Goal: Task Accomplishment & Management: Manage account settings

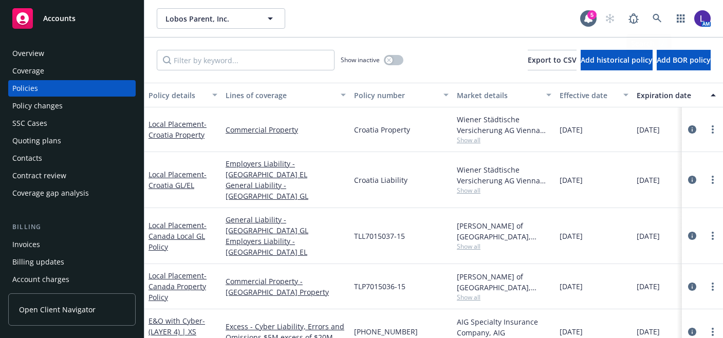
click at [653, 14] on icon at bounding box center [657, 18] width 9 height 9
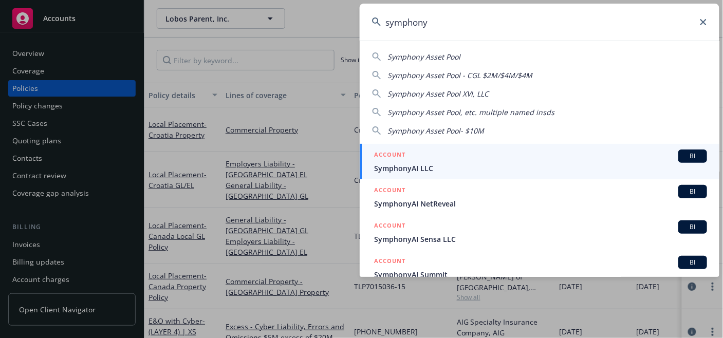
type input "symphony"
click at [506, 158] on div "ACCOUNT BI" at bounding box center [540, 156] width 333 height 13
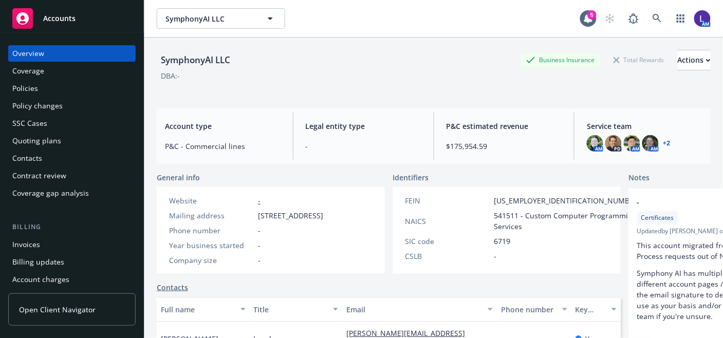
click at [47, 87] on div "Policies" at bounding box center [71, 88] width 119 height 16
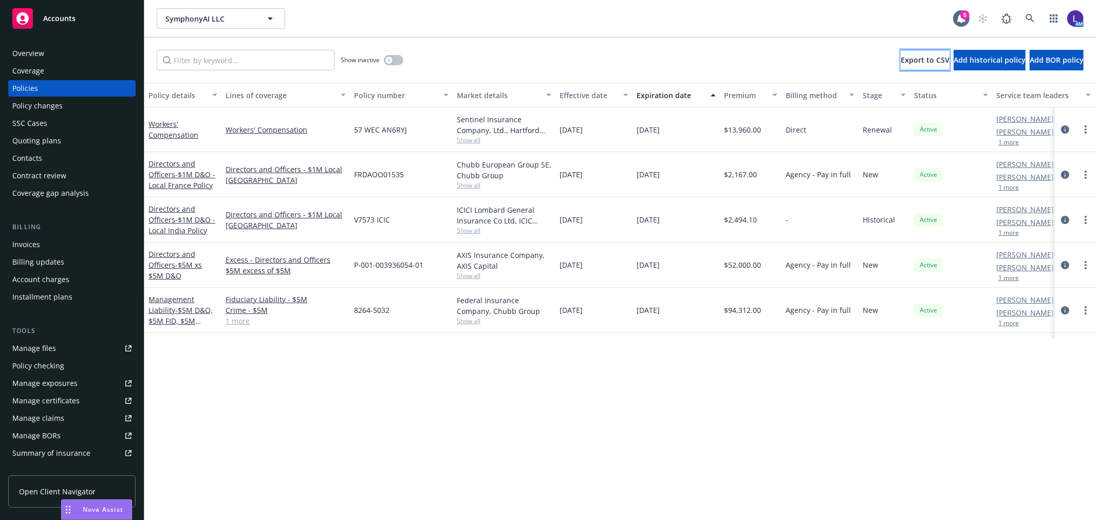
click at [723, 59] on button "Export to CSV" at bounding box center [925, 60] width 49 height 21
click at [723, 172] on icon "circleInformation" at bounding box center [1065, 175] width 8 height 8
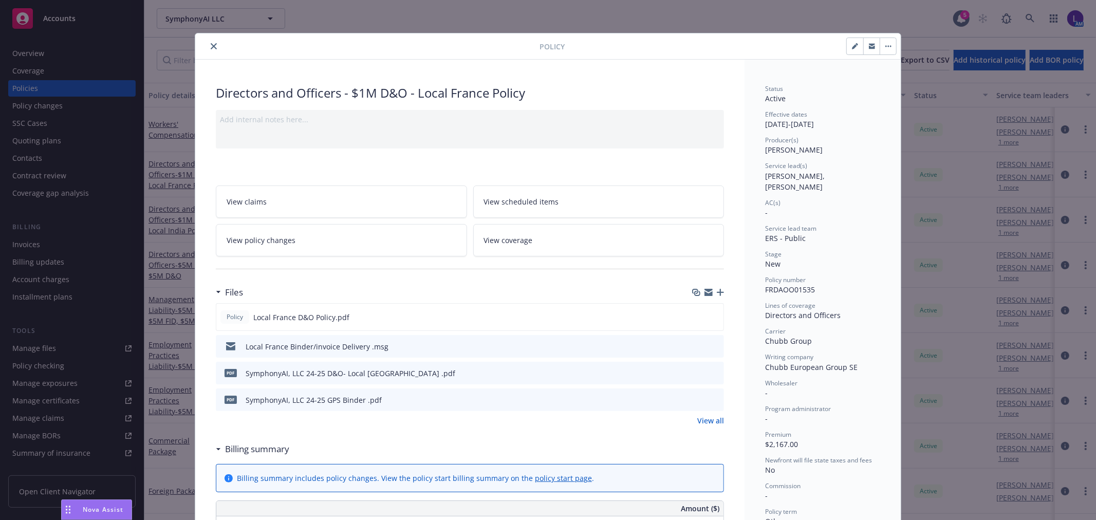
click at [212, 45] on icon "close" at bounding box center [214, 46] width 6 height 6
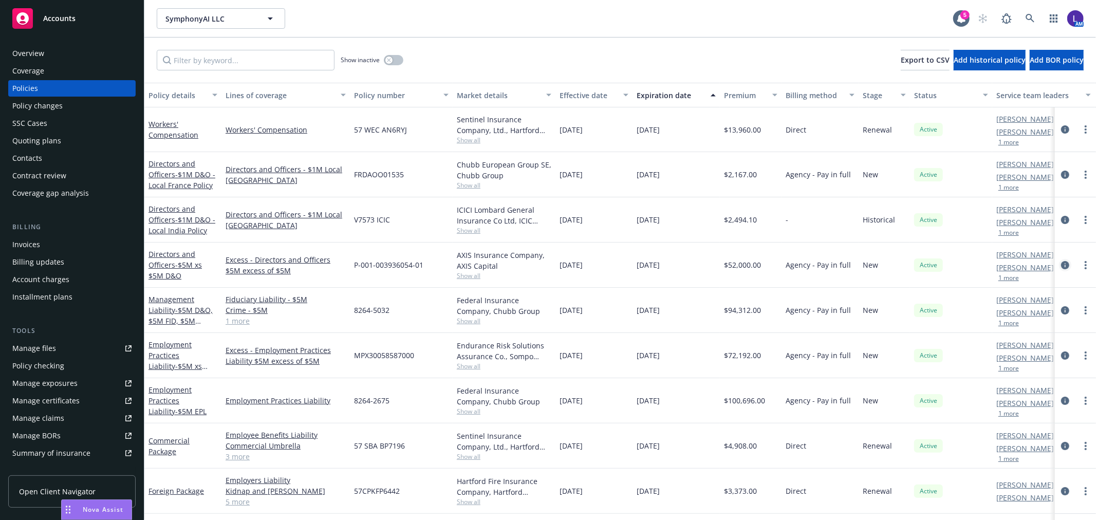
click at [723, 265] on icon "circleInformation" at bounding box center [1065, 265] width 8 height 8
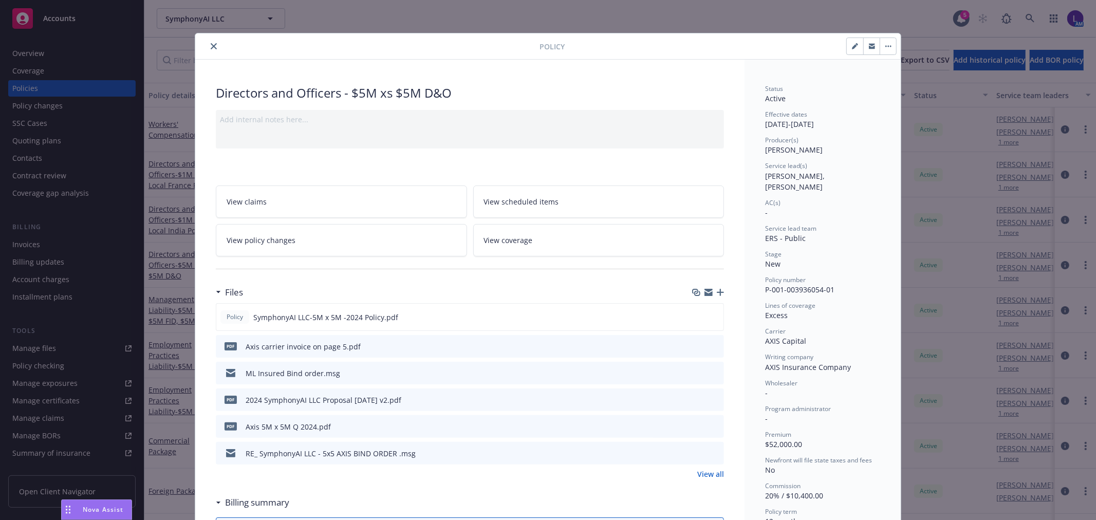
click at [212, 52] on div at bounding box center [369, 46] width 340 height 12
click at [211, 44] on icon "close" at bounding box center [214, 46] width 6 height 6
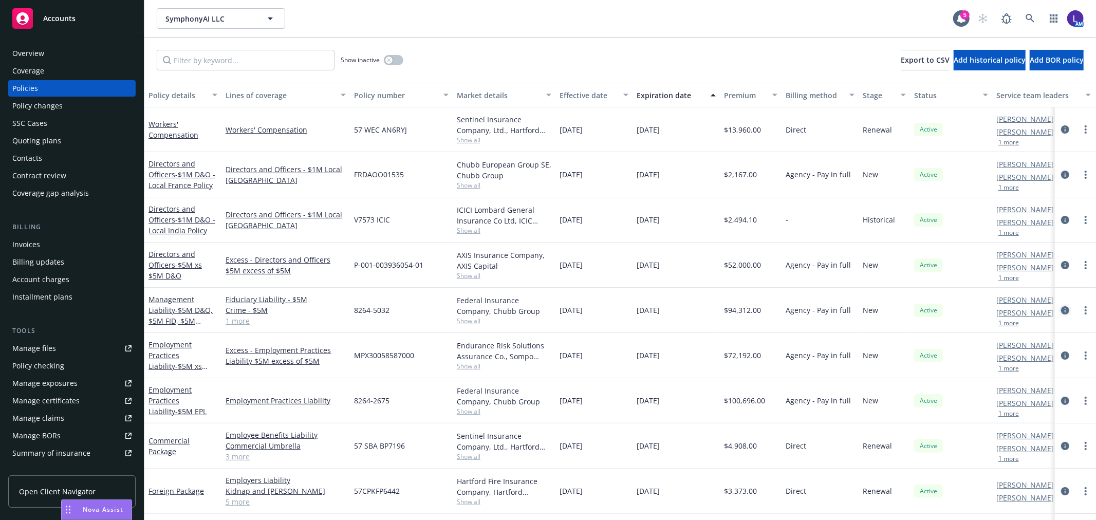
click at [723, 307] on icon "circleInformation" at bounding box center [1065, 310] width 8 height 8
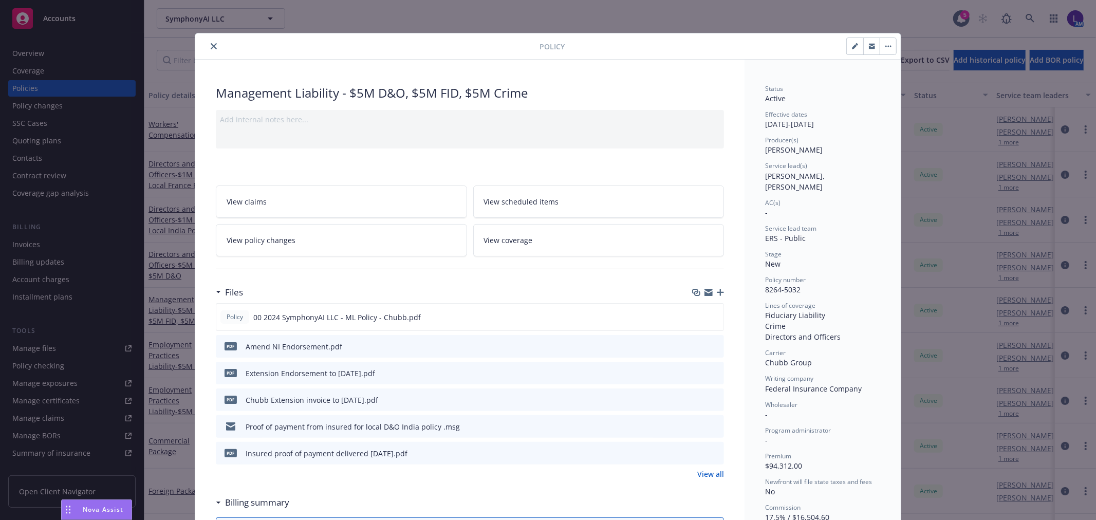
click at [211, 47] on icon "close" at bounding box center [214, 46] width 6 height 6
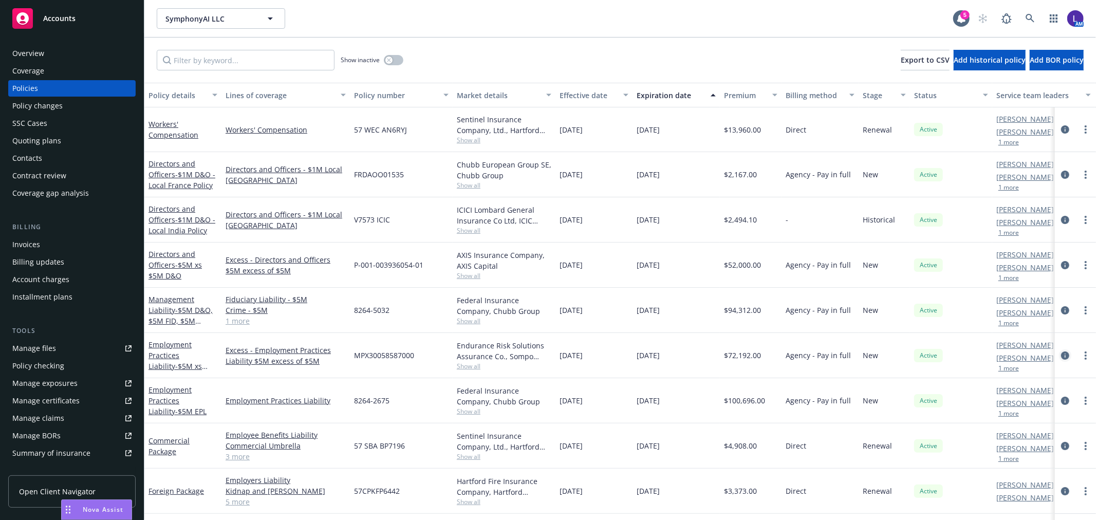
click at [723, 338] on icon "circleInformation" at bounding box center [1065, 356] width 8 height 8
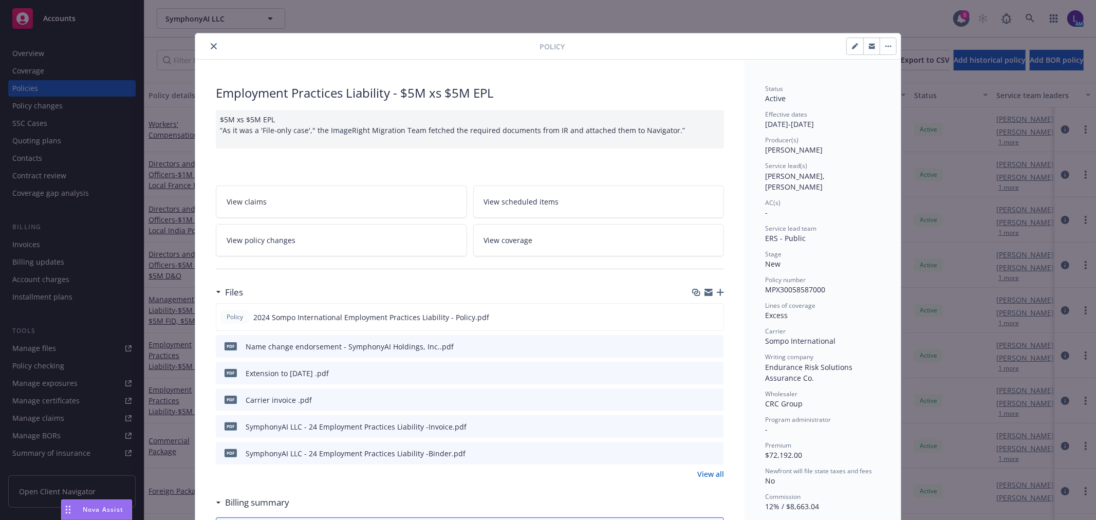
click at [211, 44] on icon "close" at bounding box center [214, 46] width 6 height 6
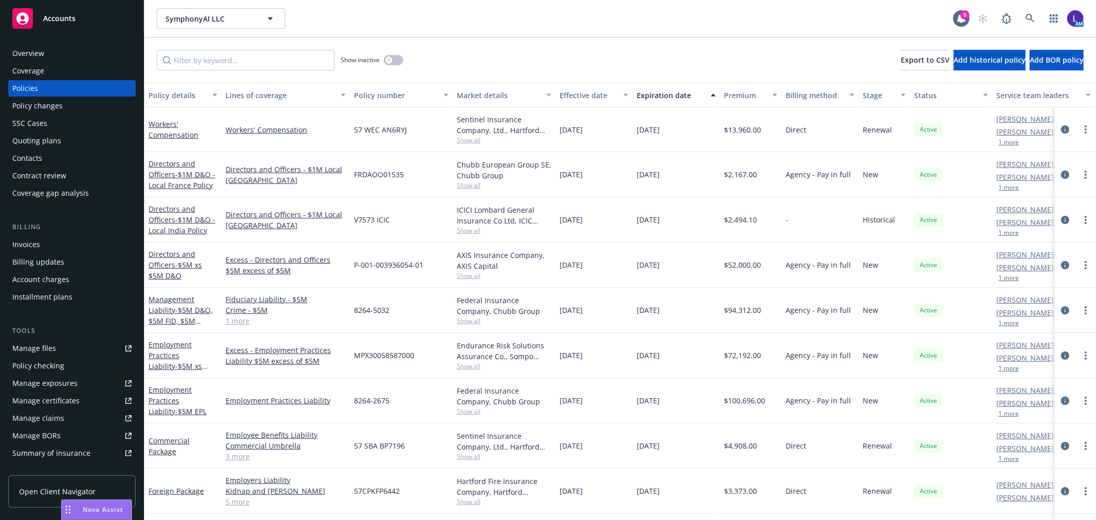
click at [723, 338] on icon "circleInformation" at bounding box center [1065, 401] width 8 height 8
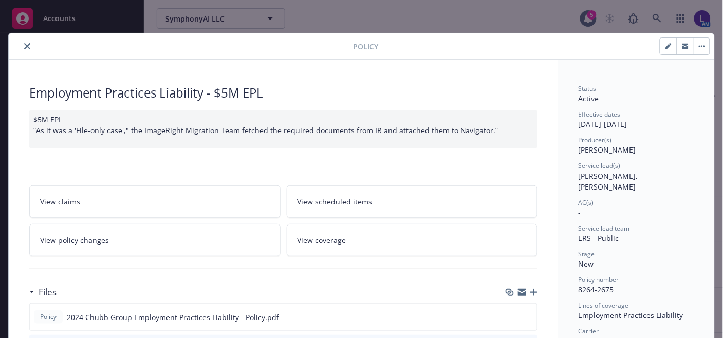
click at [28, 47] on button "close" at bounding box center [27, 46] width 12 height 12
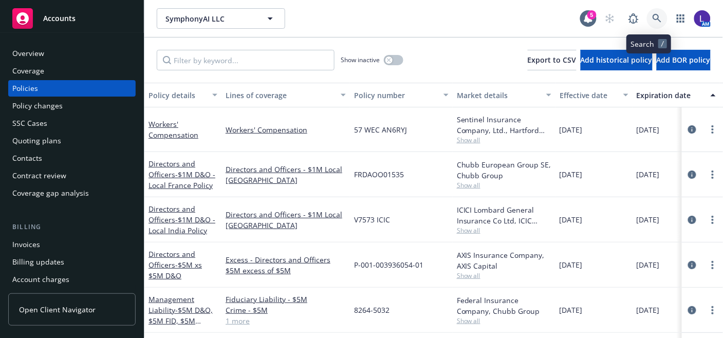
click at [653, 19] on icon at bounding box center [657, 18] width 9 height 9
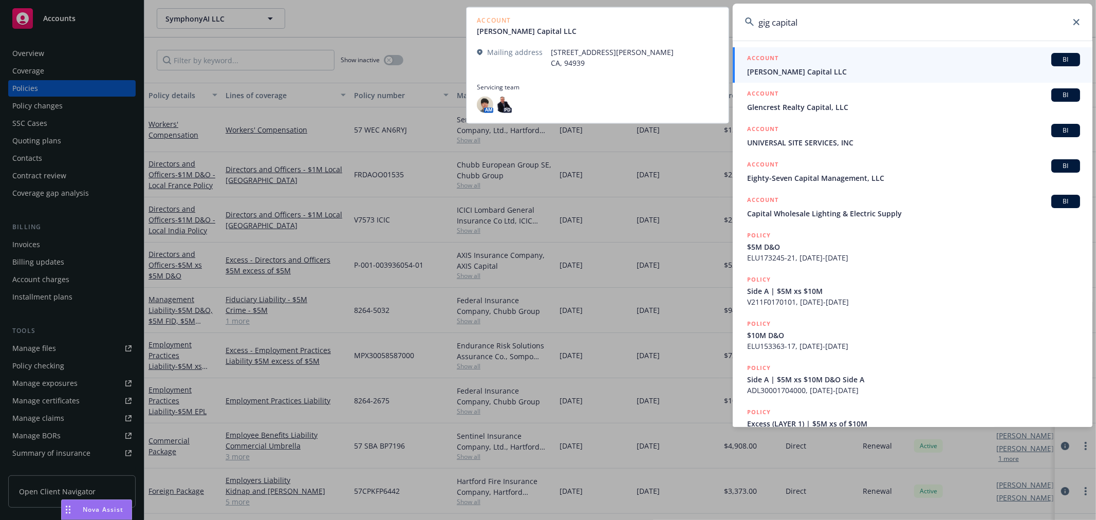
type input "gig capital"
click at [723, 73] on span "[PERSON_NAME] Capital LLC" at bounding box center [913, 71] width 333 height 11
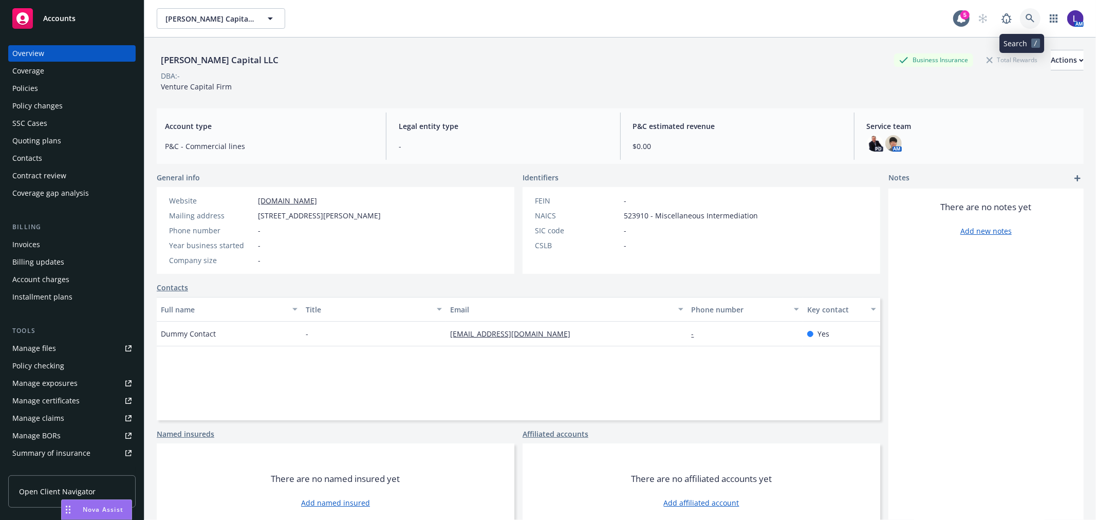
click at [723, 17] on icon at bounding box center [1030, 18] width 9 height 9
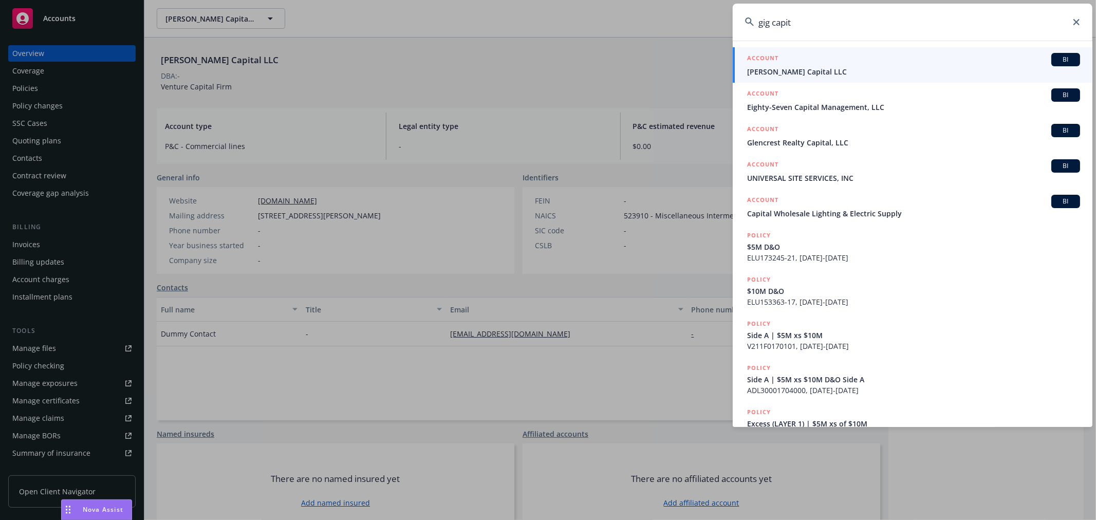
drag, startPoint x: 808, startPoint y: 21, endPoint x: 768, endPoint y: 17, distance: 40.7
click at [723, 17] on input "gig capit" at bounding box center [913, 22] width 360 height 37
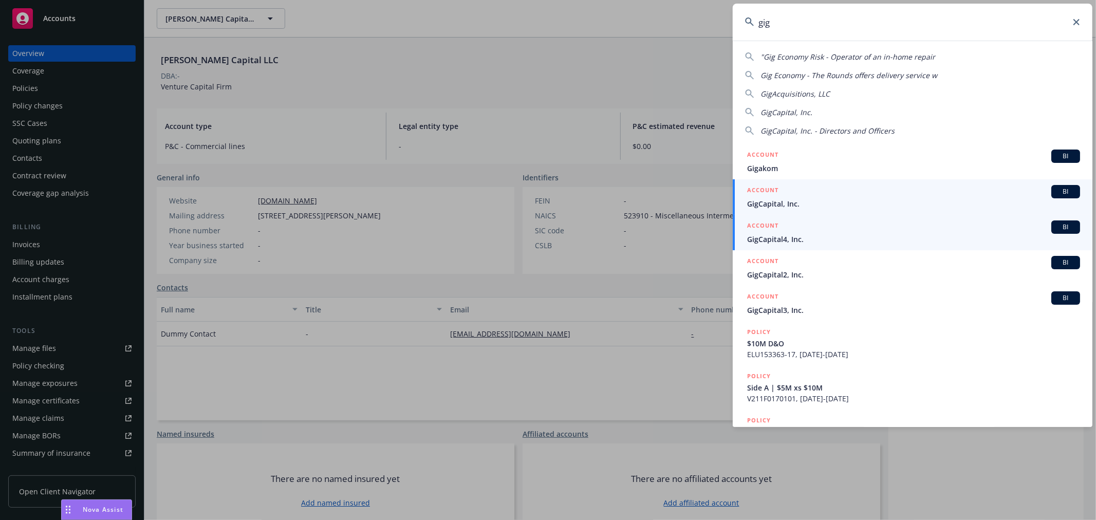
type input "gig"
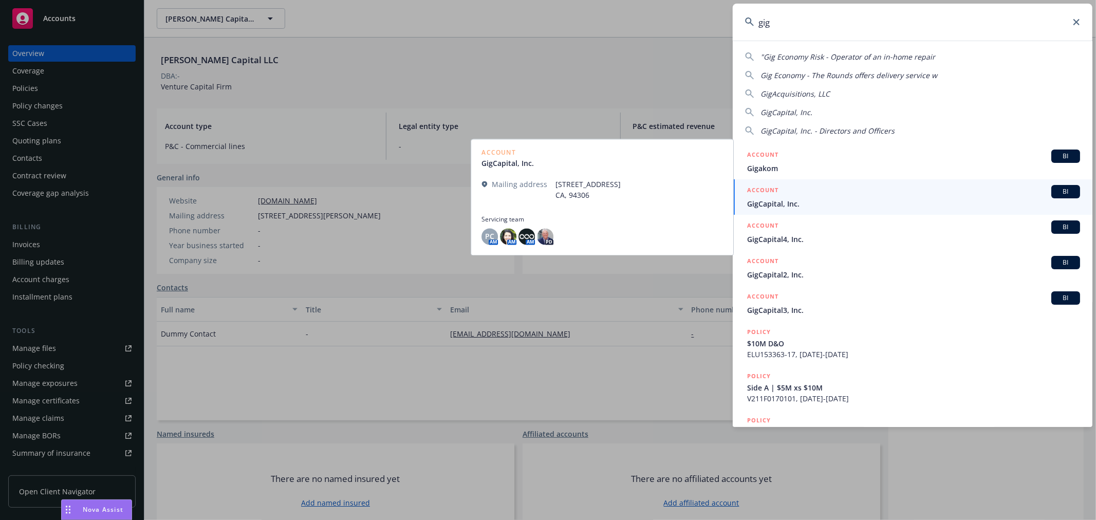
click at [723, 203] on span "GigCapital, Inc." at bounding box center [913, 203] width 333 height 11
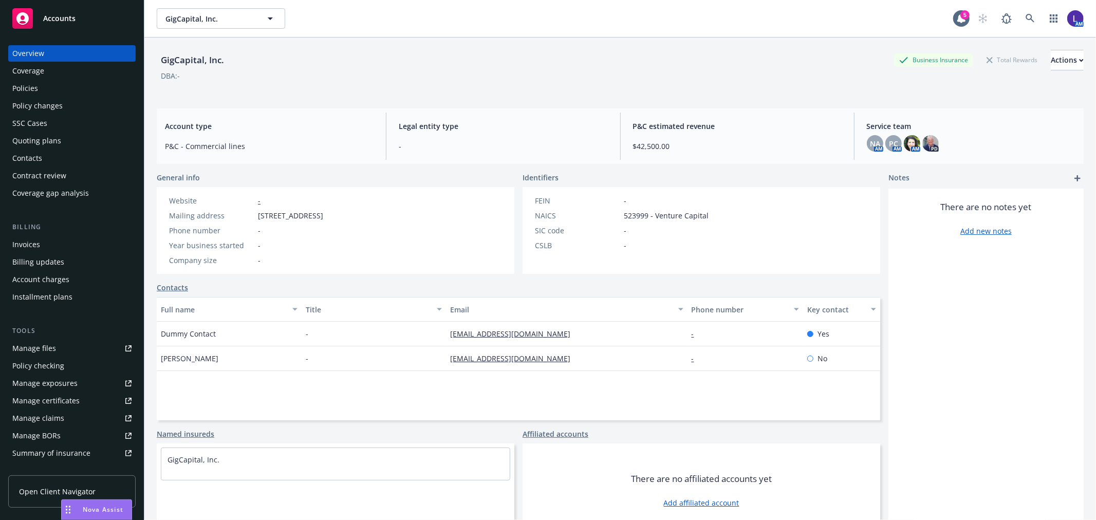
click at [60, 90] on div "Policies" at bounding box center [71, 88] width 119 height 16
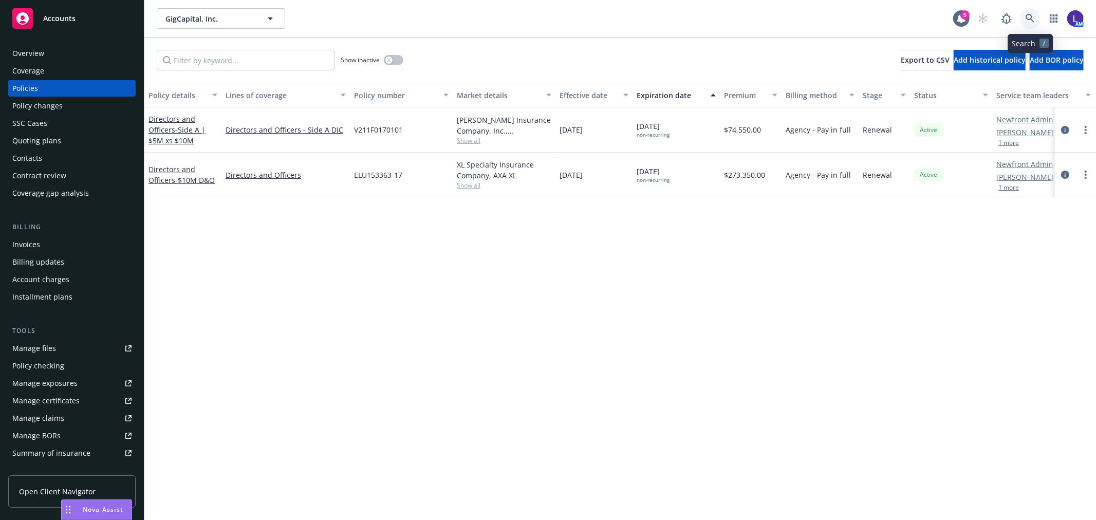
click at [723, 12] on link at bounding box center [1030, 18] width 21 height 21
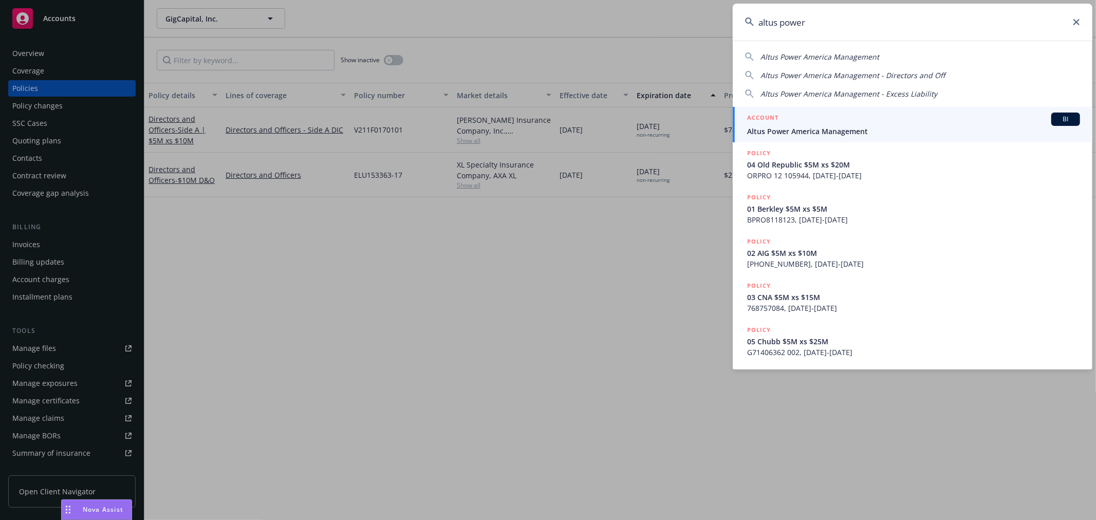
type input "altus power"
click at [723, 123] on h5 "ACCOUNT" at bounding box center [762, 119] width 31 height 12
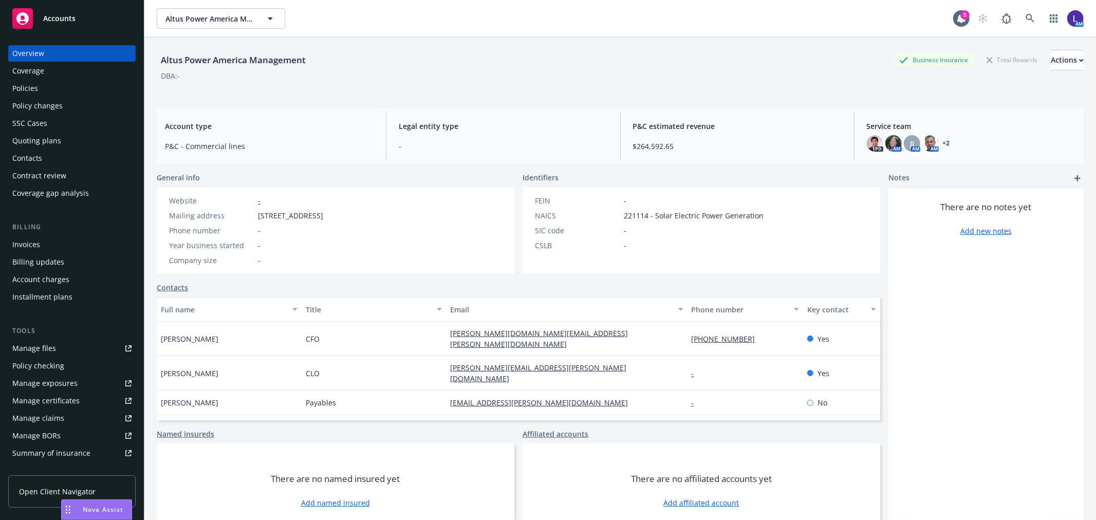
click at [59, 90] on div "Policies" at bounding box center [71, 88] width 119 height 16
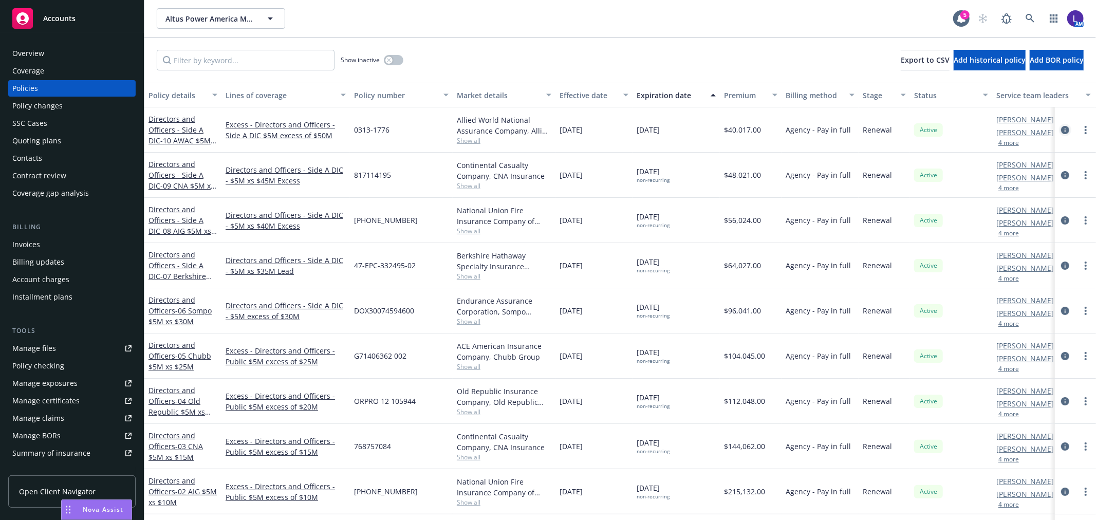
click at [723, 127] on icon "circleInformation" at bounding box center [1065, 130] width 8 height 8
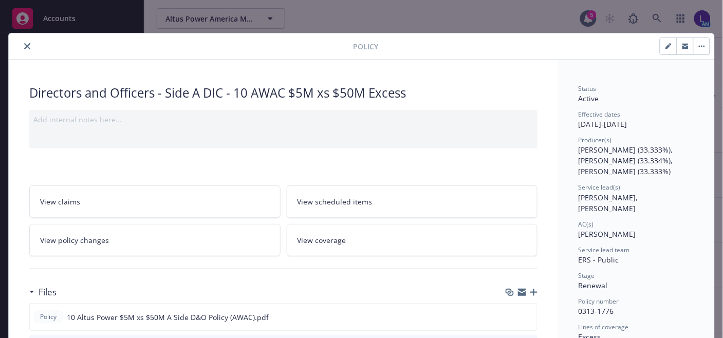
click at [27, 45] on button "close" at bounding box center [27, 46] width 12 height 12
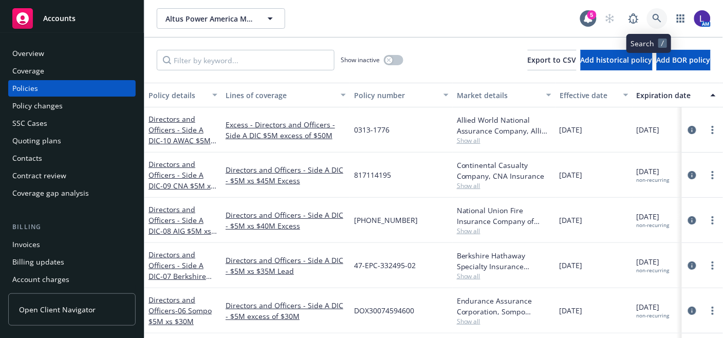
click at [647, 19] on link at bounding box center [657, 18] width 21 height 21
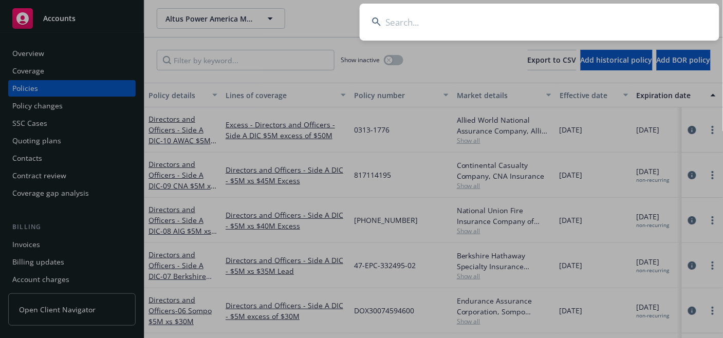
click at [595, 22] on input at bounding box center [540, 22] width 360 height 37
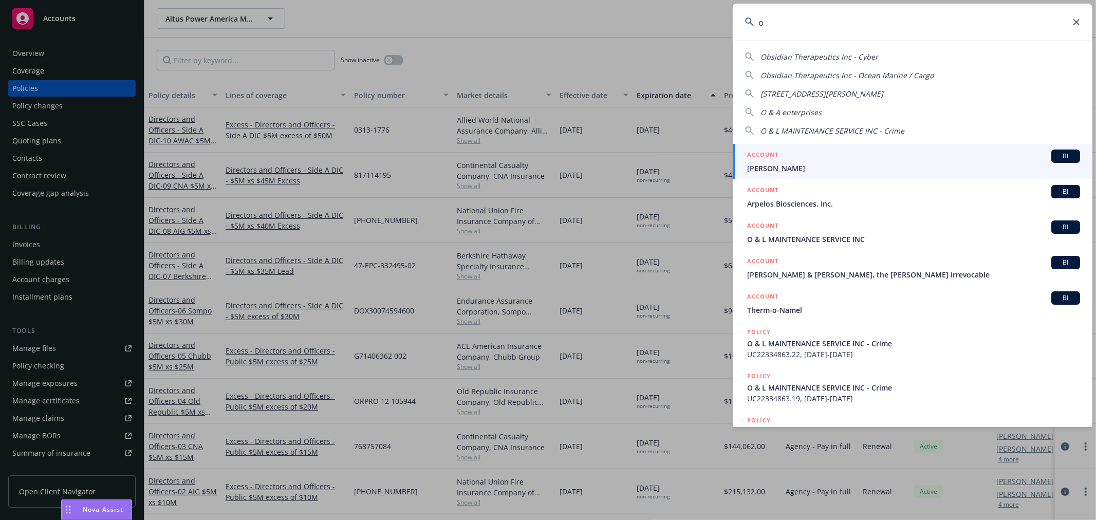
type input "o"
click at [723, 21] on icon at bounding box center [1077, 22] width 6 height 6
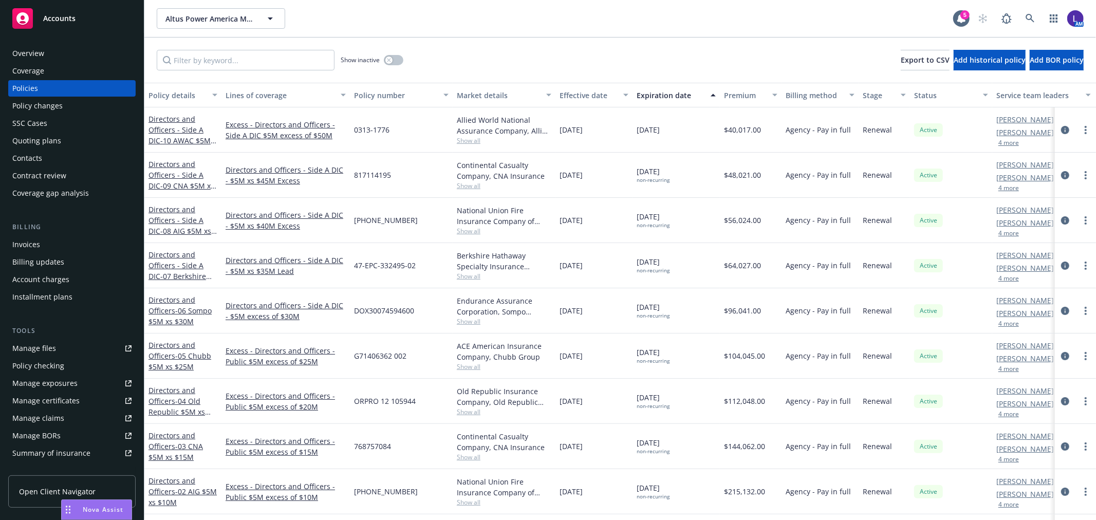
click at [723, 323] on button "4 more" at bounding box center [1009, 324] width 21 height 6
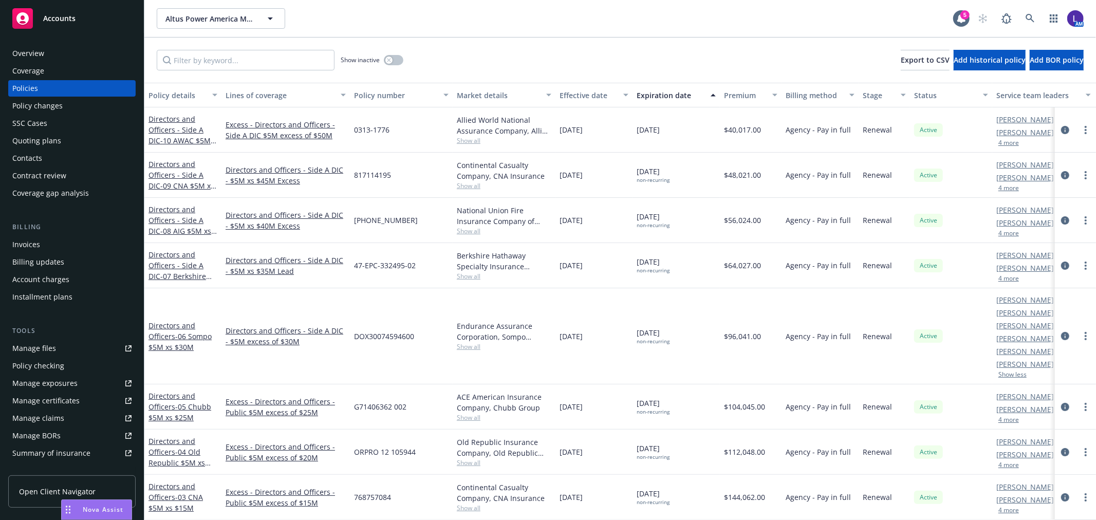
click at [662, 33] on div "Altus Power America Management Altus Power America Management 5 AM" at bounding box center [620, 18] width 952 height 37
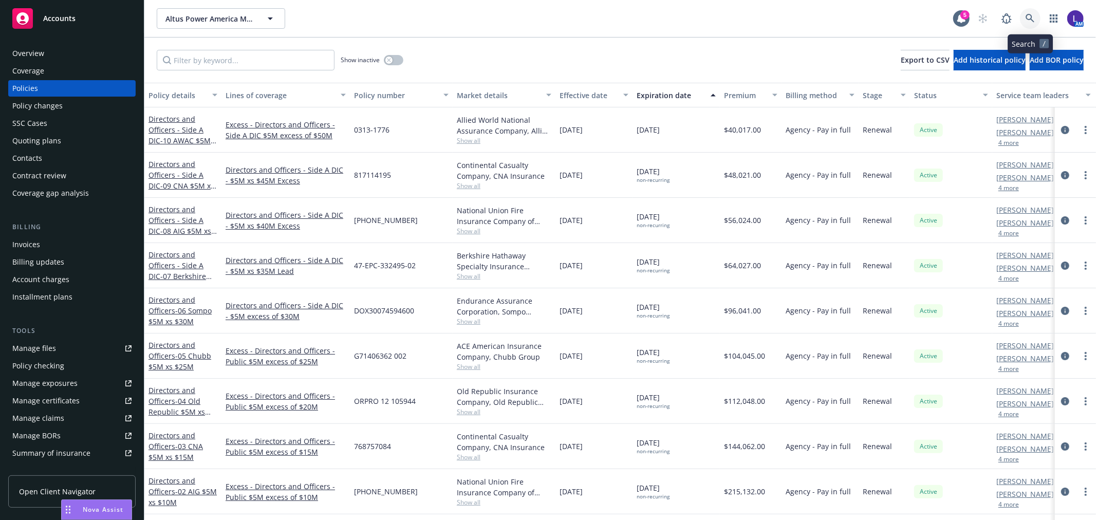
click at [723, 18] on icon at bounding box center [1030, 18] width 9 height 9
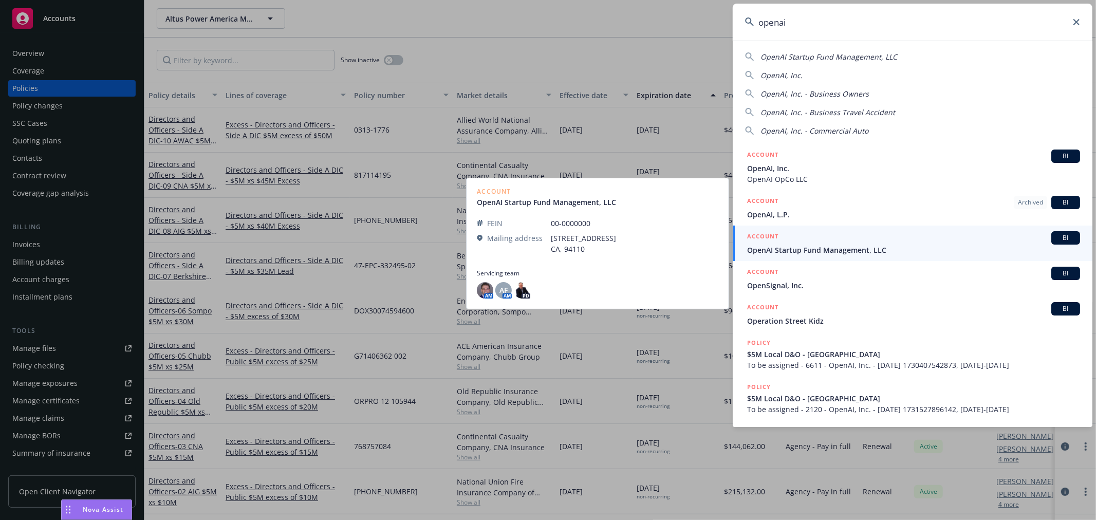
type input "openai"
click at [723, 240] on div "ACCOUNT BI" at bounding box center [913, 237] width 333 height 13
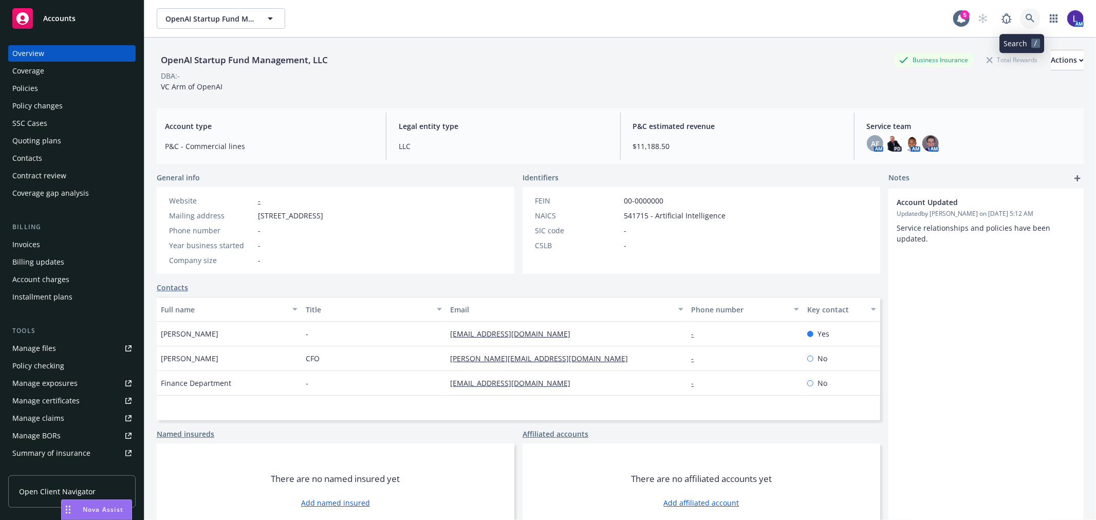
click at [723, 19] on icon at bounding box center [1030, 18] width 9 height 9
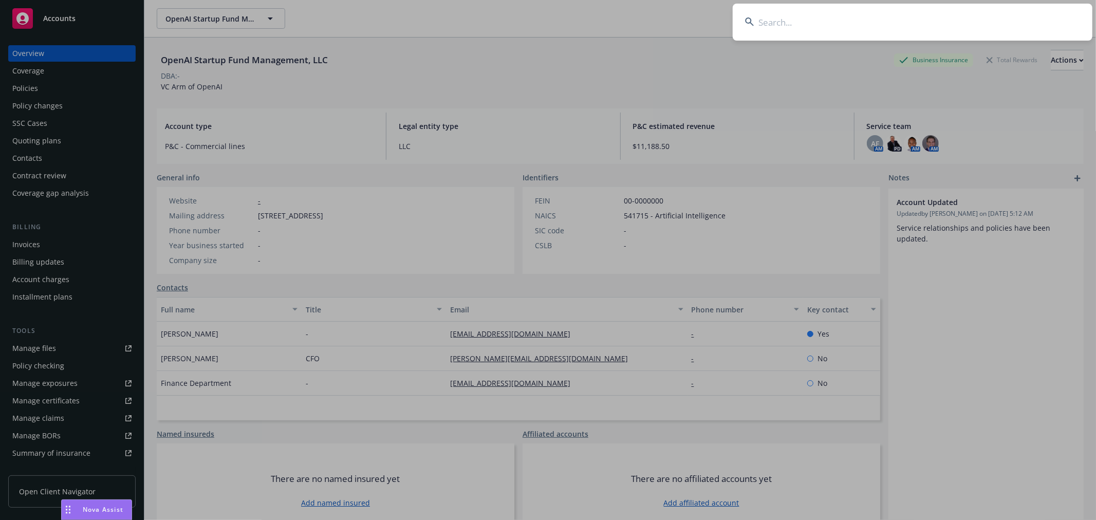
click at [723, 16] on input at bounding box center [913, 22] width 360 height 37
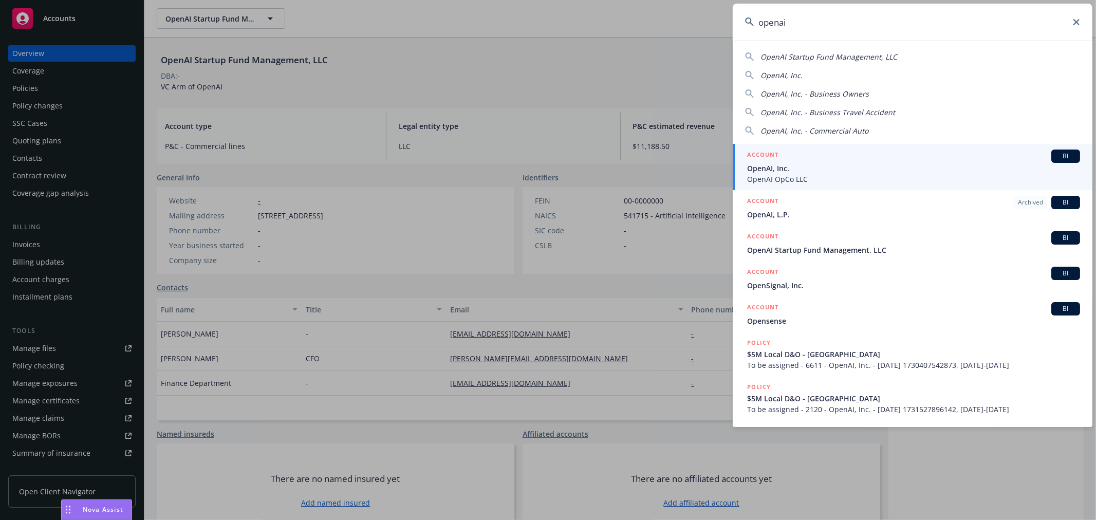
type input "openai"
click at [723, 176] on span "OpenAI OpCo LLC" at bounding box center [913, 179] width 333 height 11
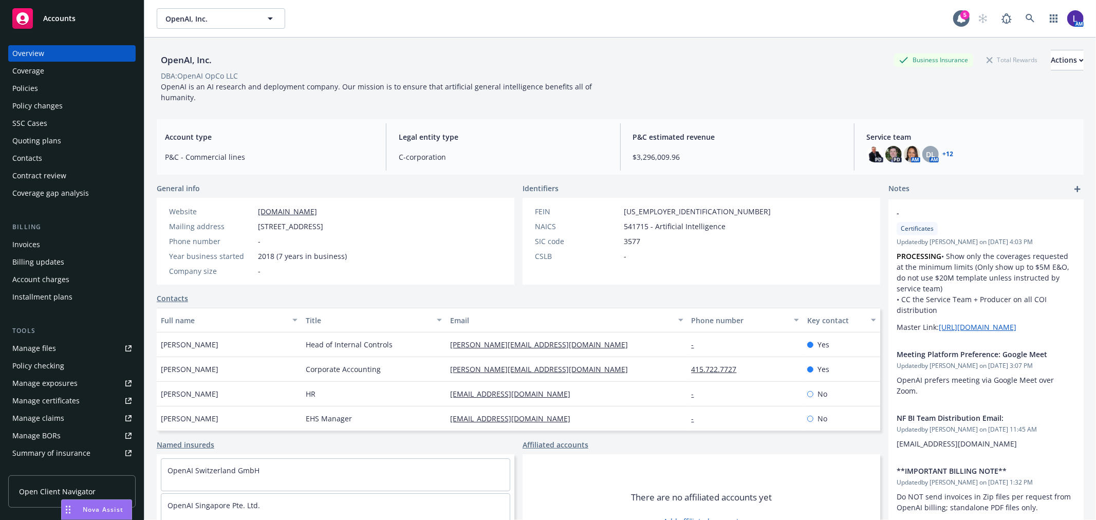
click at [49, 87] on div "Policies" at bounding box center [71, 88] width 119 height 16
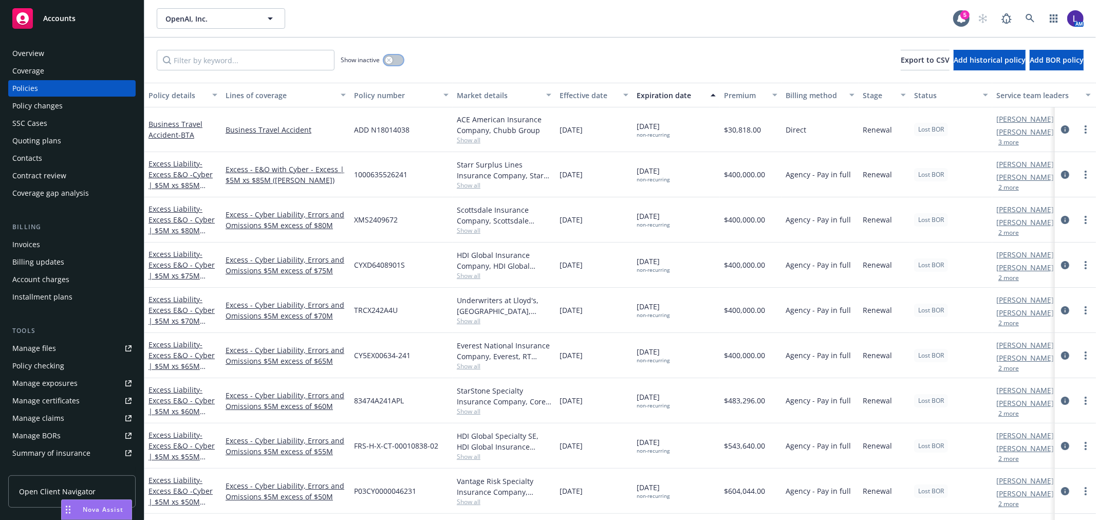
click at [393, 60] on button "button" at bounding box center [394, 60] width 20 height 10
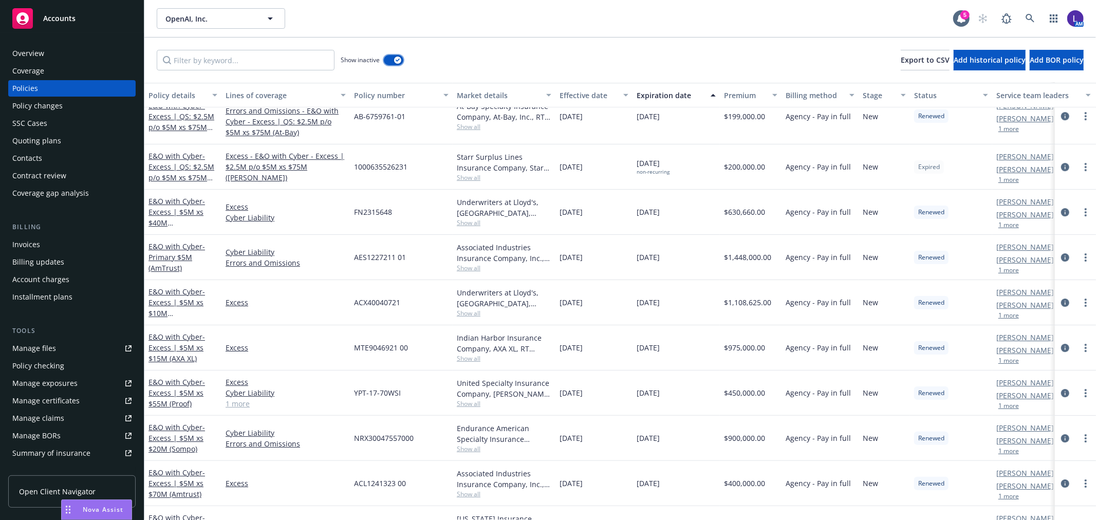
scroll to position [2684, 0]
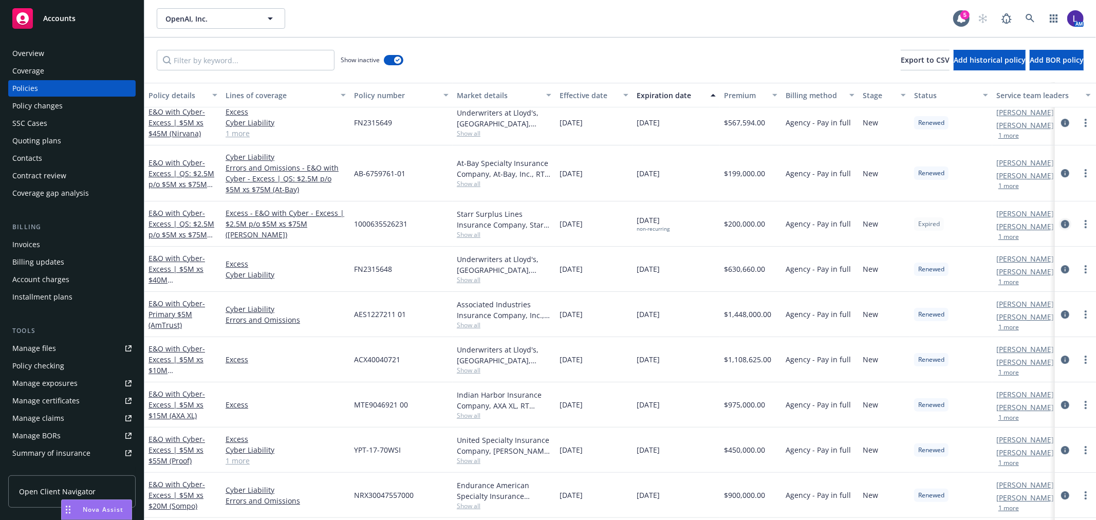
click at [723, 225] on link "circleInformation" at bounding box center [1065, 224] width 12 height 12
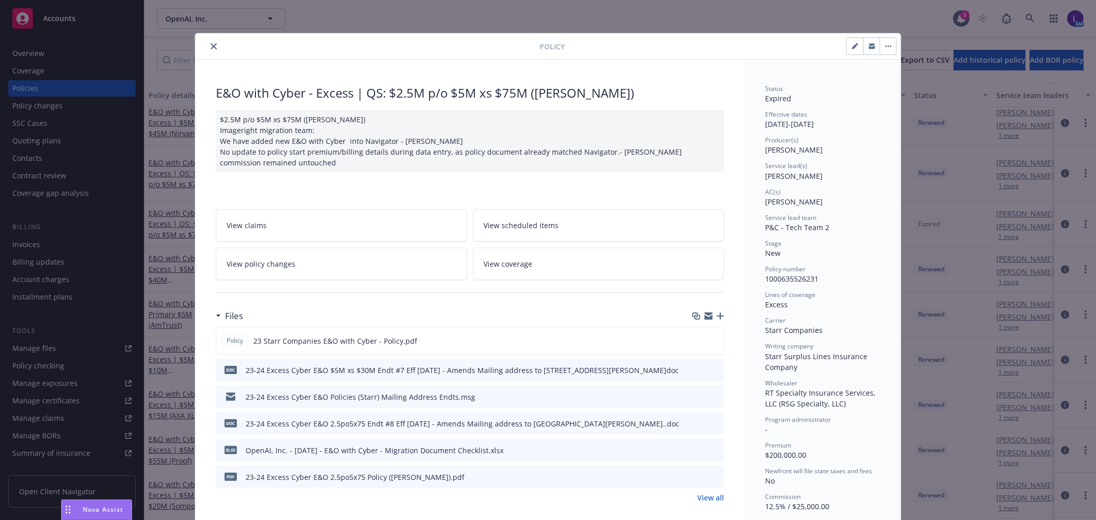
click at [208, 45] on button "close" at bounding box center [214, 46] width 12 height 12
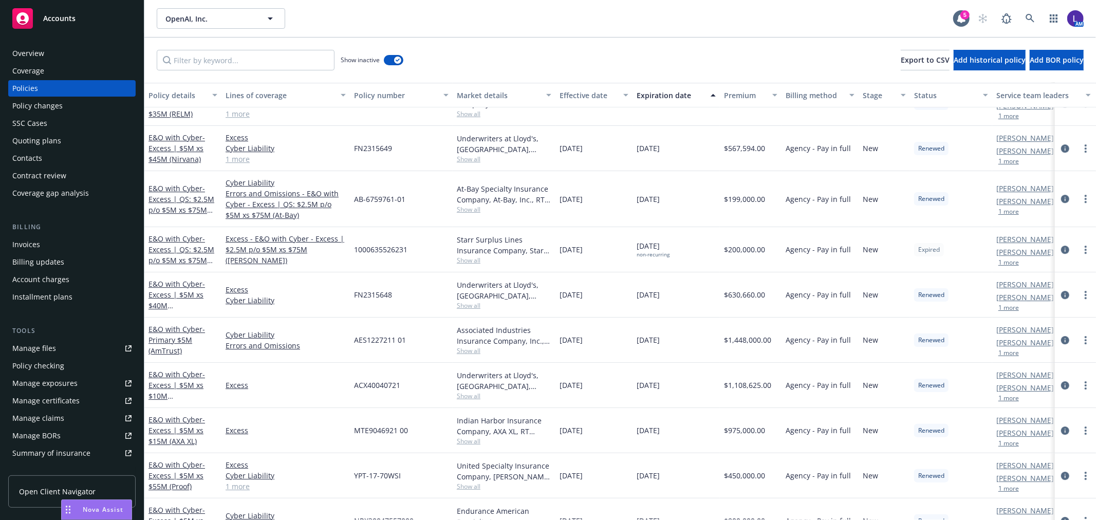
scroll to position [2627, 0]
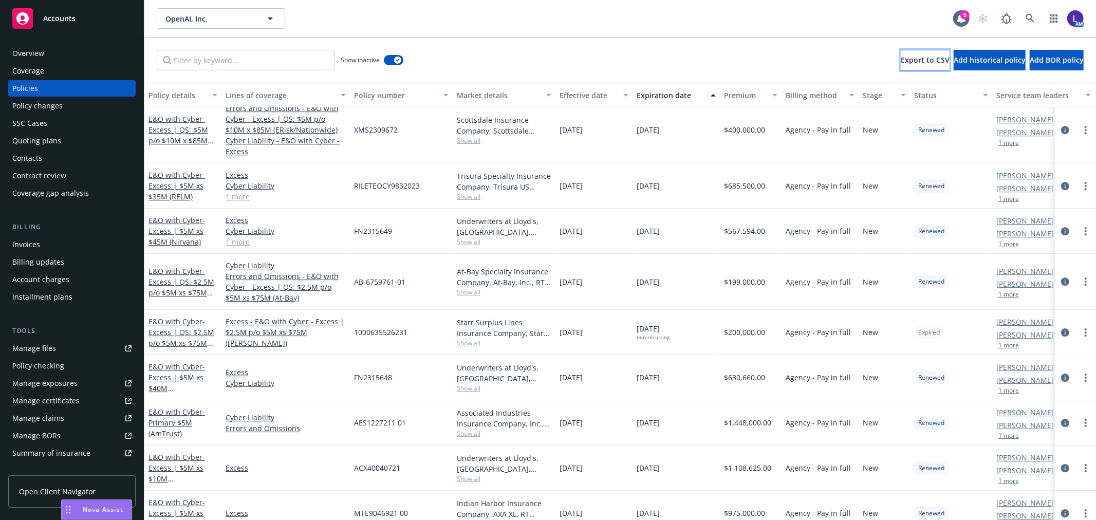
click at [723, 59] on span "Export to CSV" at bounding box center [925, 60] width 49 height 10
